Goal: Information Seeking & Learning: Learn about a topic

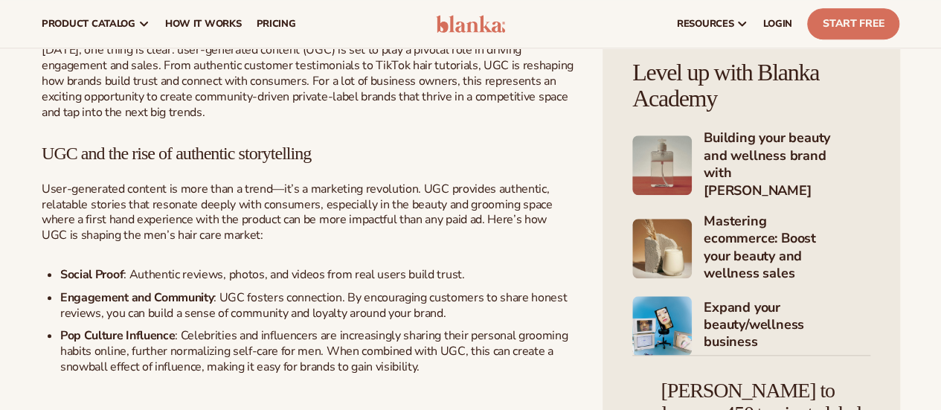
scroll to position [595, 0]
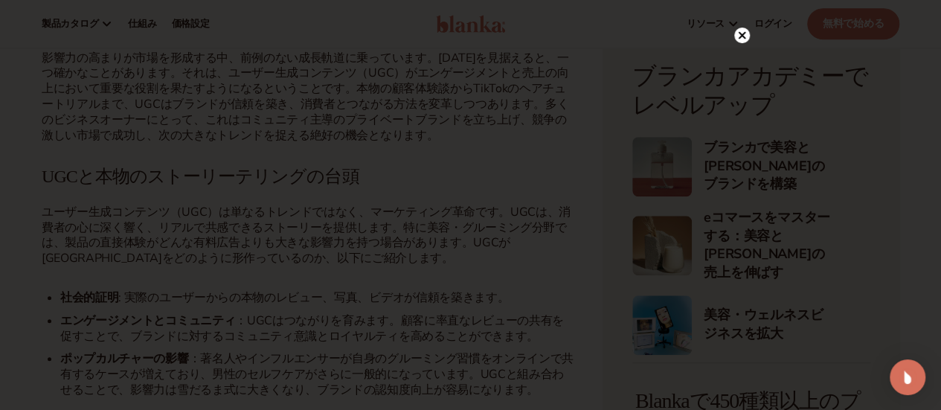
click at [744, 31] on circle at bounding box center [742, 36] width 16 height 16
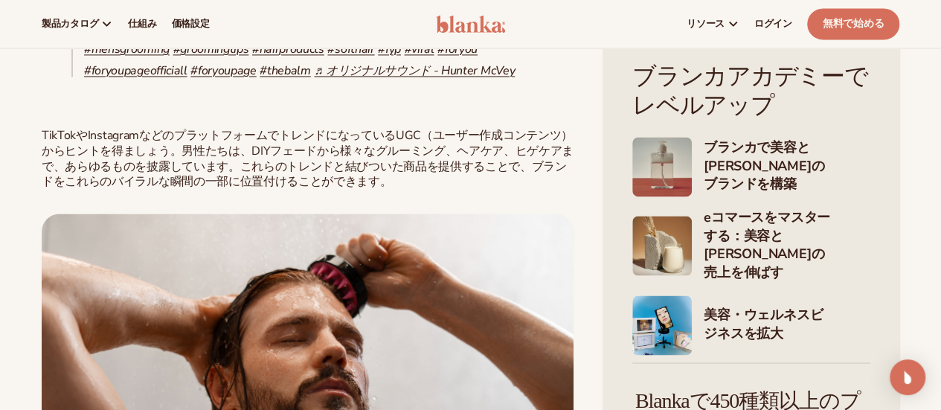
scroll to position [1143, 0]
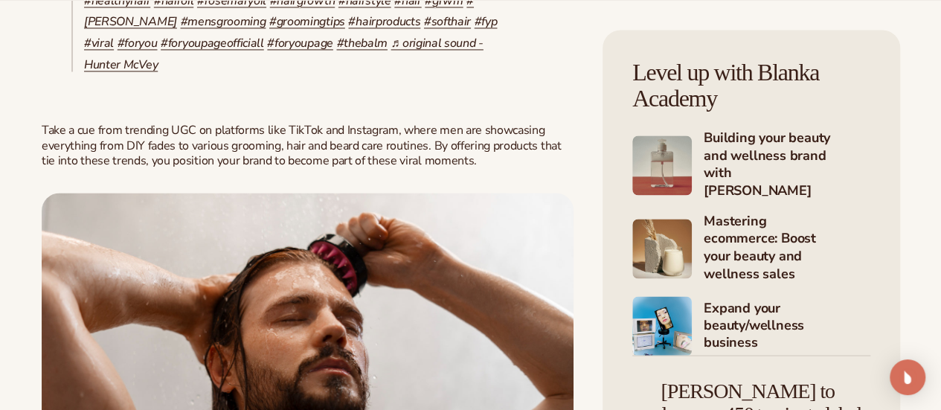
drag, startPoint x: 176, startPoint y: 137, endPoint x: 162, endPoint y: 216, distance: 80.7
drag, startPoint x: 170, startPoint y: 135, endPoint x: 159, endPoint y: 218, distance: 84.1
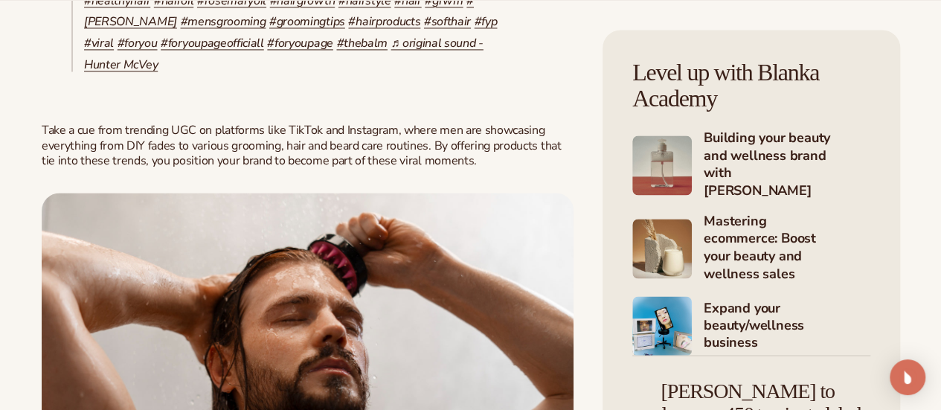
copy section "Both of these have been in the daily rotation now for a month. Hair has been fe…"
